Goal: Task Accomplishment & Management: Manage account settings

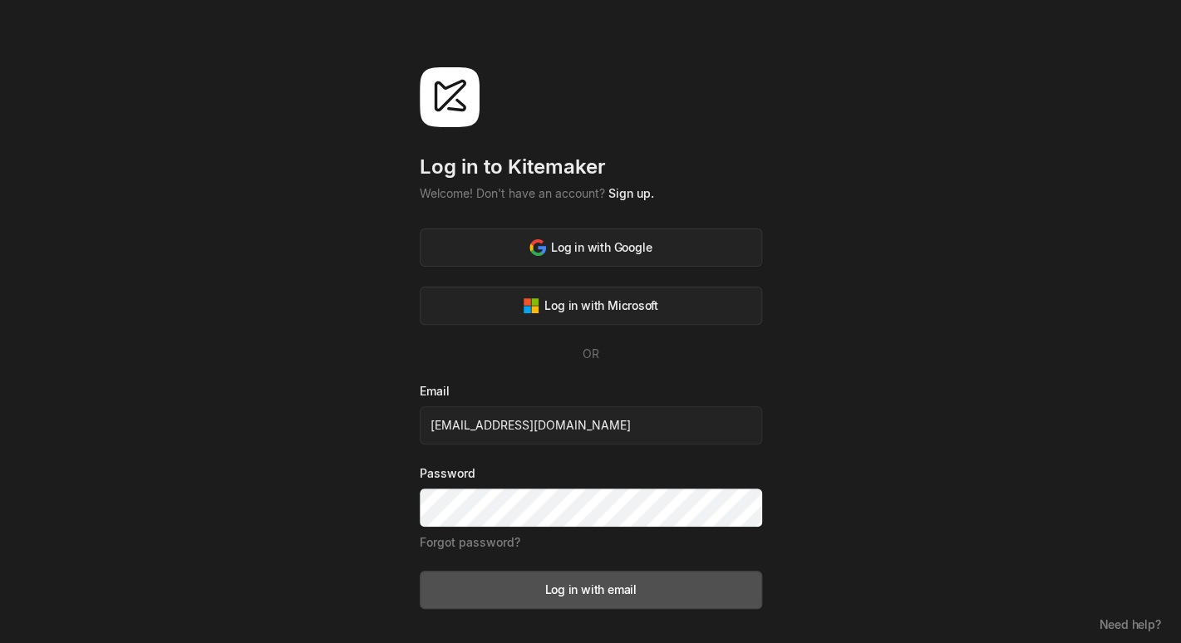
type input "[EMAIL_ADDRESS][DOMAIN_NAME]"
click at [485, 547] on link "Forgot password?" at bounding box center [470, 542] width 101 height 14
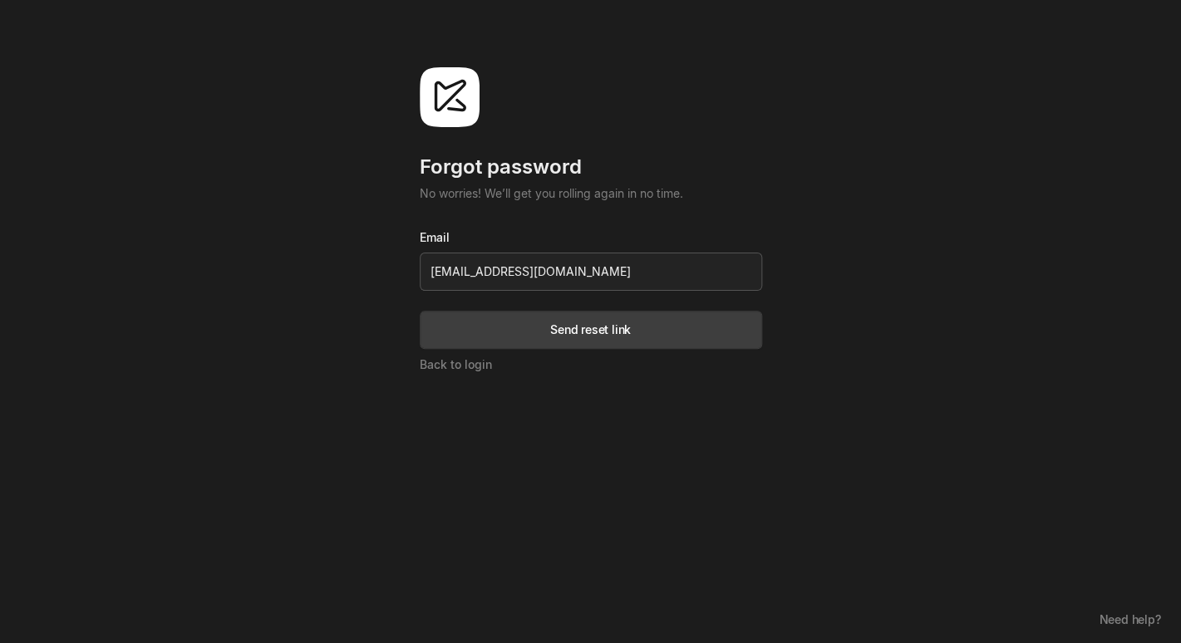
type input "[EMAIL_ADDRESS][DOMAIN_NAME]"
click at [420, 311] on button "Send reset link" at bounding box center [591, 330] width 342 height 38
click at [634, 122] on div "Forgot password No worries! We’ll get you rolling again in no time. Email [EMAI…" at bounding box center [591, 220] width 342 height 306
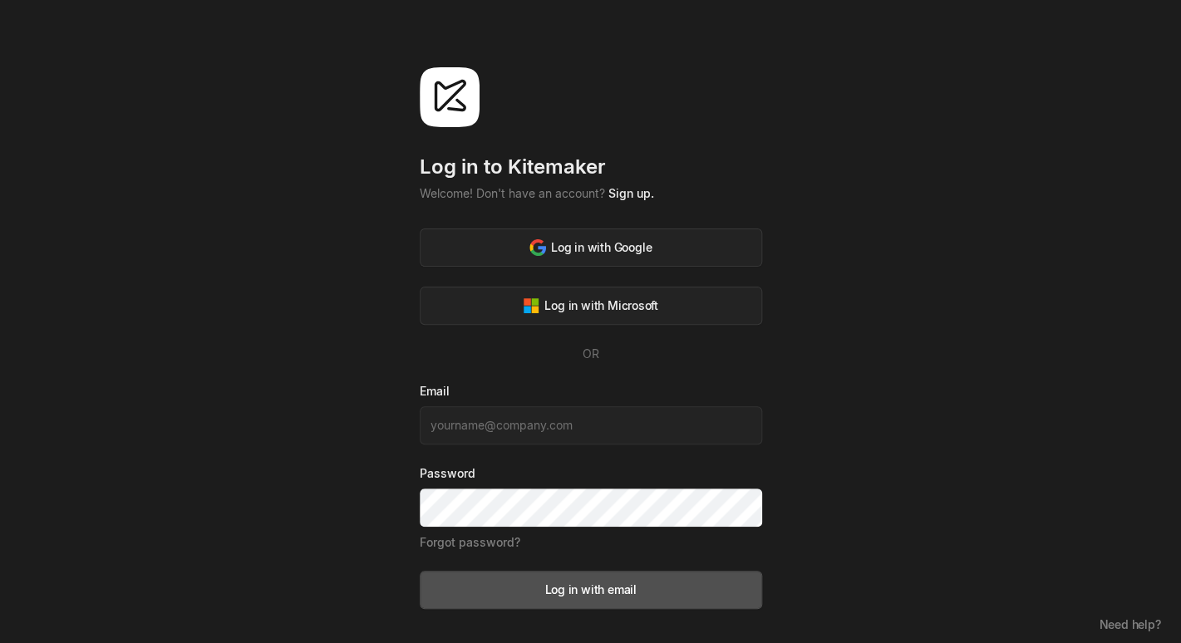
click at [802, 188] on div "Log in to [GEOGRAPHIC_DATA] Welcome! Don't have an account? Sign up. Log in wit…" at bounding box center [590, 324] width 1181 height 649
click at [567, 248] on div "Log in with Google" at bounding box center [590, 246] width 122 height 17
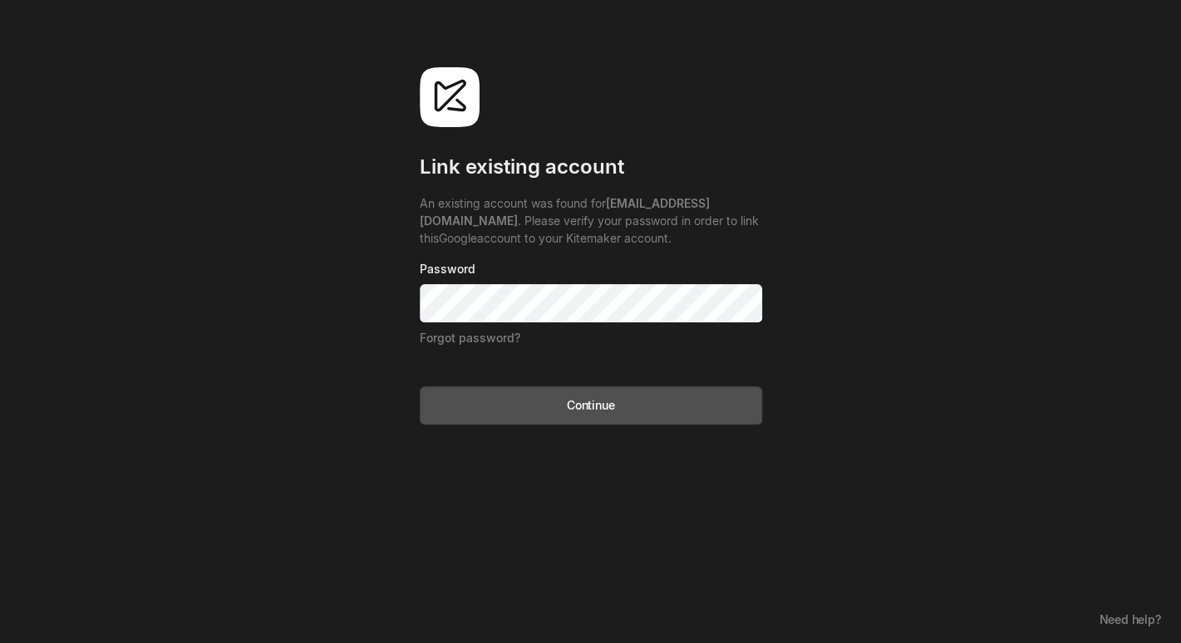
click at [423, 146] on div "Link existing account An existing account was found for [EMAIL_ADDRESS][DOMAIN_…" at bounding box center [591, 245] width 342 height 357
click at [415, 239] on div "Link existing account An existing account was found for barexx@gmail.com . Plea…" at bounding box center [590, 321] width 1181 height 643
click at [285, 168] on div "Link existing account An existing account was found for barexx@gmail.com . Plea…" at bounding box center [590, 321] width 1181 height 643
click at [312, 113] on div "Link existing account An existing account was found for barexx@gmail.com . Plea…" at bounding box center [590, 321] width 1181 height 643
drag, startPoint x: 338, startPoint y: 137, endPoint x: 624, endPoint y: 91, distance: 289.6
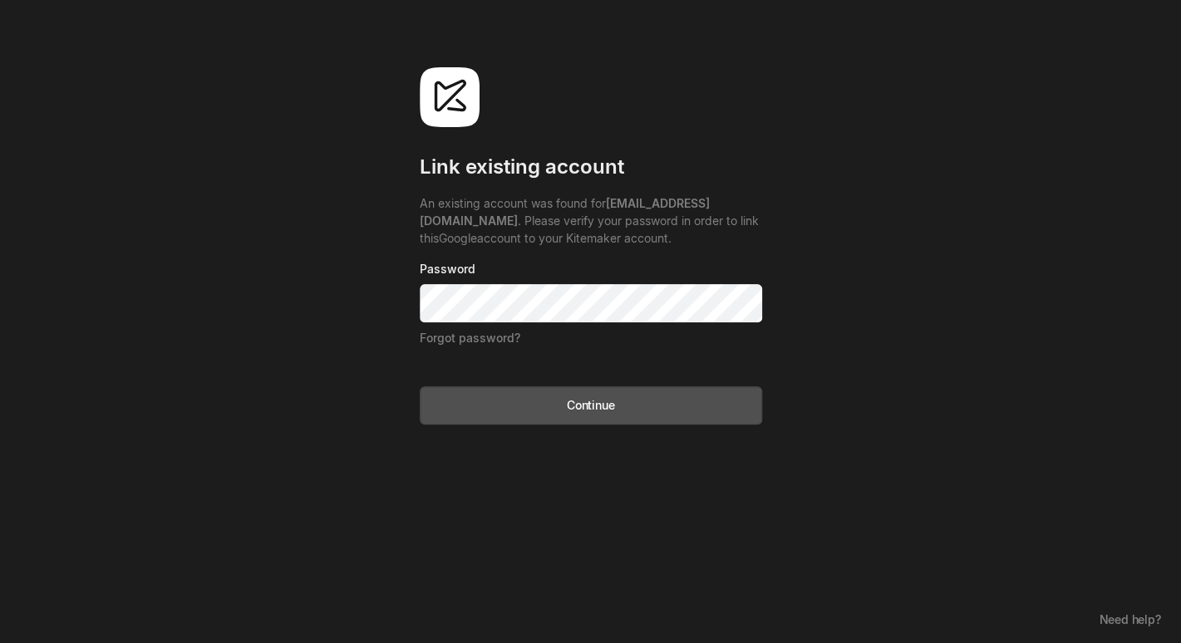
click at [349, 137] on div "Link existing account An existing account was found for barexx@gmail.com . Plea…" at bounding box center [590, 321] width 1181 height 643
click at [617, 160] on div "Link existing account" at bounding box center [591, 167] width 342 height 27
